Goal: Information Seeking & Learning: Learn about a topic

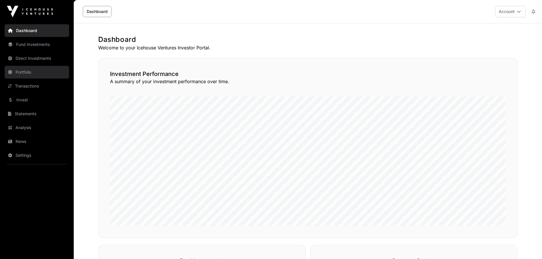
click at [28, 73] on link "Portfolio" at bounding box center [37, 72] width 65 height 13
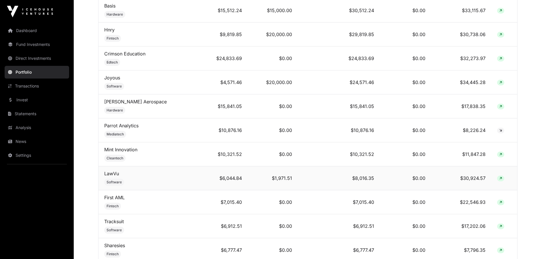
scroll to position [317, 0]
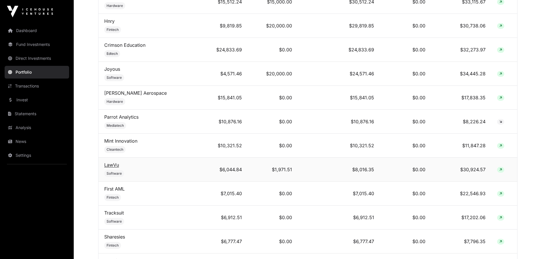
click at [111, 167] on link "LawVu" at bounding box center [111, 165] width 15 height 6
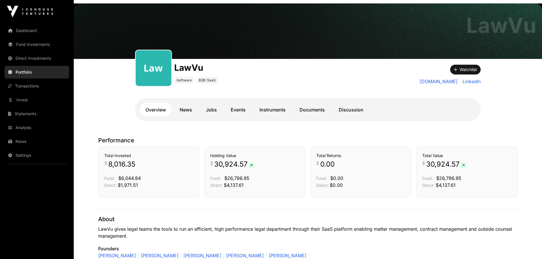
scroll to position [29, 0]
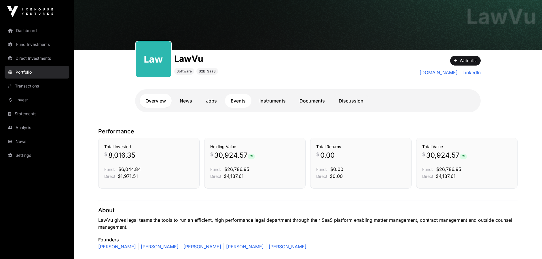
click at [239, 100] on link "Events" at bounding box center [238, 101] width 27 height 14
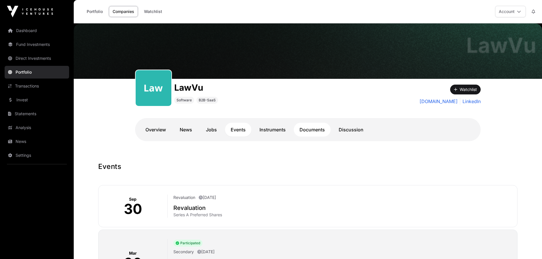
click at [302, 127] on link "Documents" at bounding box center [312, 129] width 37 height 14
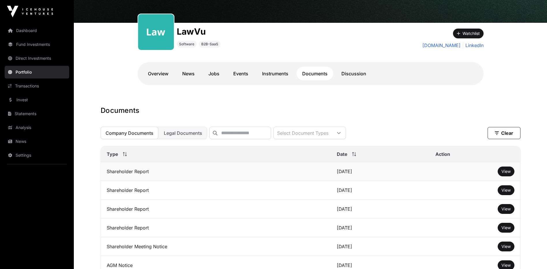
scroll to position [58, 0]
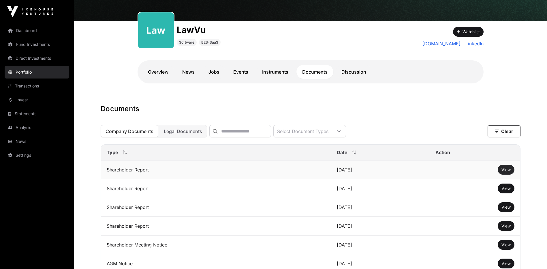
click at [505, 172] on span "View" at bounding box center [505, 169] width 9 height 5
click at [30, 72] on link "Portfolio" at bounding box center [37, 72] width 65 height 13
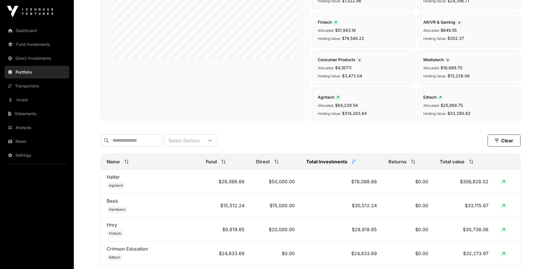
scroll to position [115, 0]
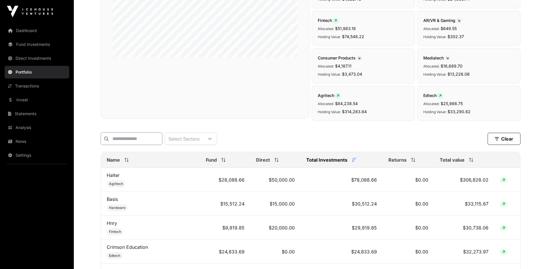
click at [129, 137] on input "text" at bounding box center [132, 138] width 62 height 12
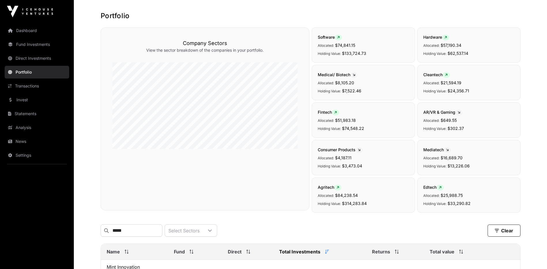
scroll to position [33, 0]
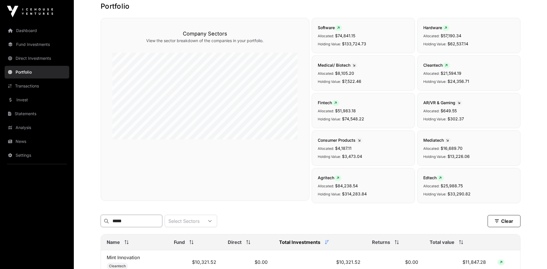
drag, startPoint x: 132, startPoint y: 221, endPoint x: 101, endPoint y: 221, distance: 31.1
click at [101, 221] on input "****" at bounding box center [132, 220] width 62 height 12
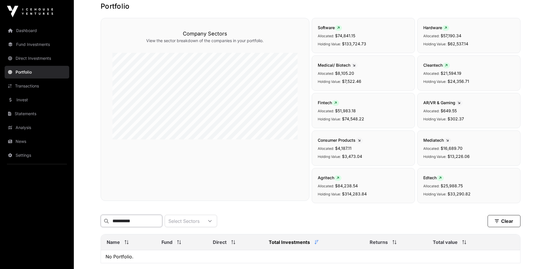
type input "**********"
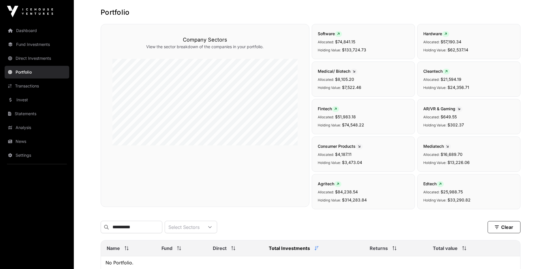
scroll to position [22, 0]
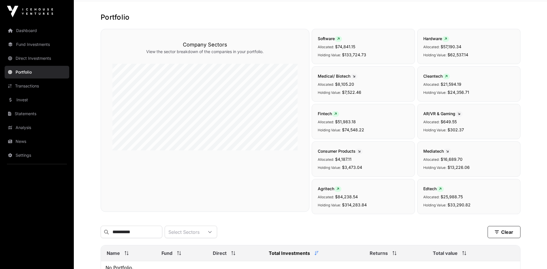
click at [28, 72] on link "Portfolio" at bounding box center [37, 72] width 65 height 13
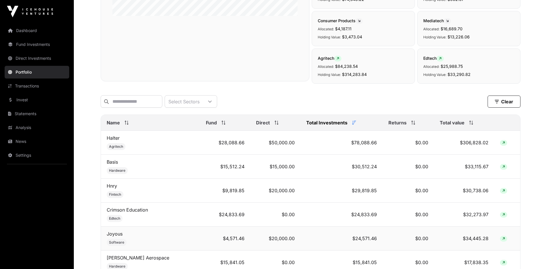
scroll to position [144, 0]
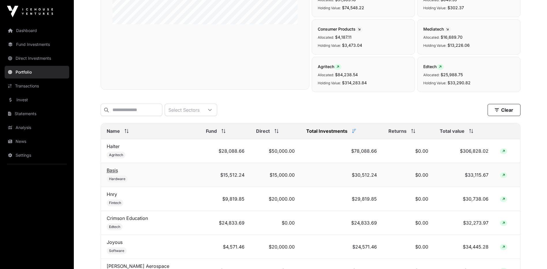
click at [110, 173] on link "Basis" at bounding box center [112, 170] width 11 height 6
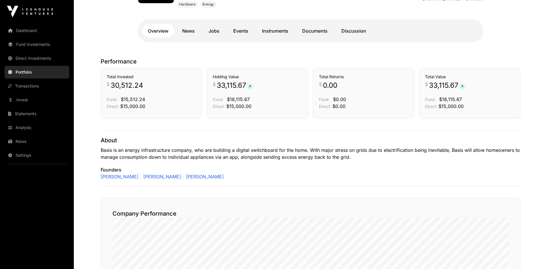
scroll to position [144, 0]
